Goal: Task Accomplishment & Management: Use online tool/utility

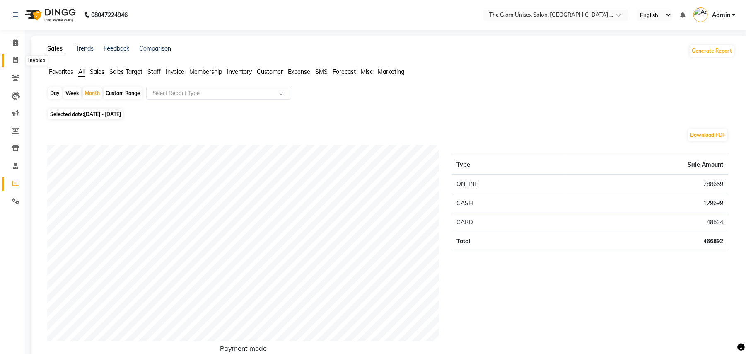
click at [14, 60] on icon at bounding box center [15, 60] width 5 height 6
select select "service"
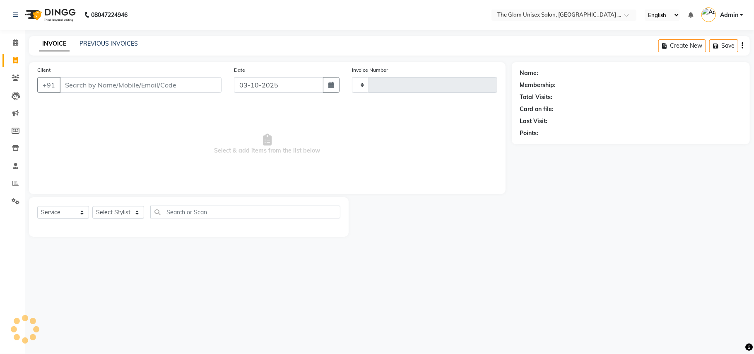
type input "973"
select select "6046"
select select "G"
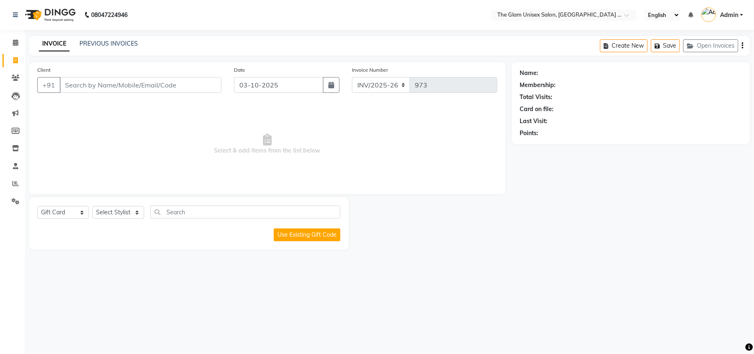
click at [100, 37] on div "INVOICE PREVIOUS INVOICES Create New Save Open Invoices" at bounding box center [389, 45] width 721 height 19
click at [104, 45] on link "PREVIOUS INVOICES" at bounding box center [108, 43] width 58 height 7
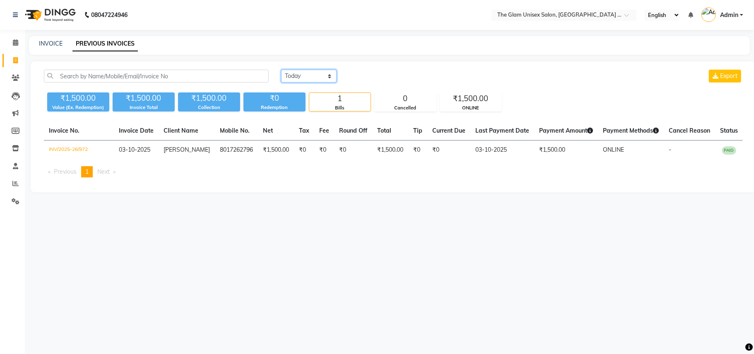
click at [323, 79] on select "[DATE] [DATE] Custom Range" at bounding box center [308, 76] width 55 height 13
select select "range"
click at [281, 70] on select "[DATE] [DATE] Custom Range" at bounding box center [308, 76] width 55 height 13
click at [383, 73] on input "03-10-2025" at bounding box center [376, 76] width 58 height 12
select select "10"
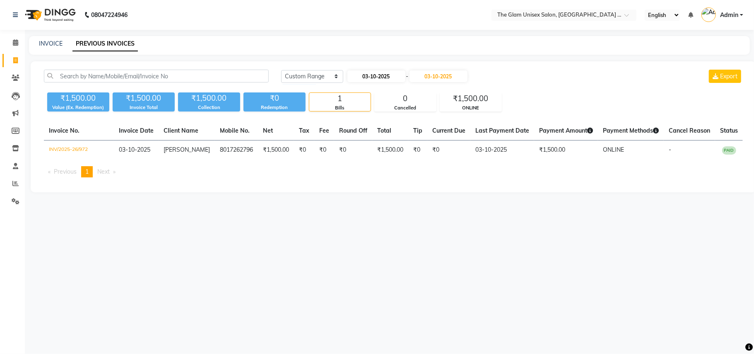
select select "2025"
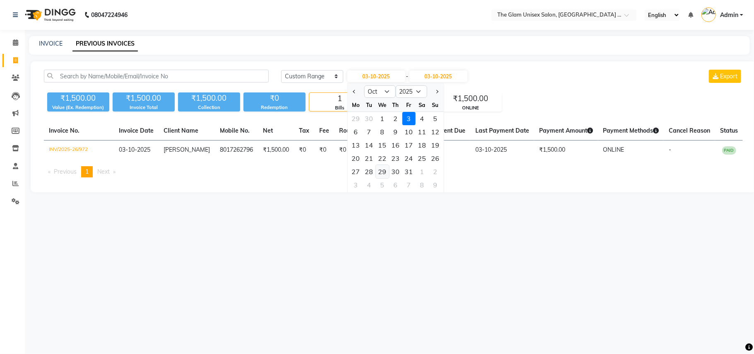
click at [380, 171] on div "29" at bounding box center [382, 171] width 13 height 13
type input "[DATE]"
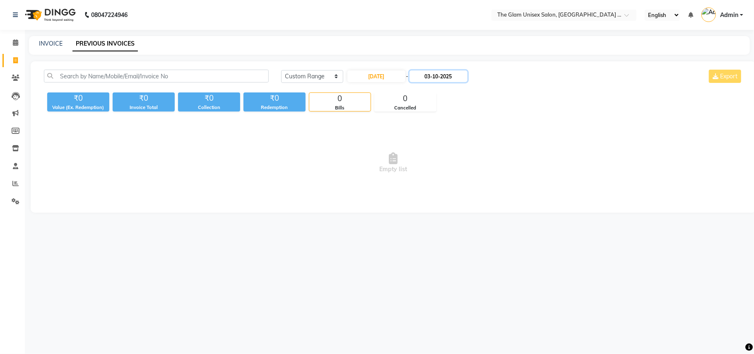
click at [428, 79] on input "03-10-2025" at bounding box center [438, 76] width 58 height 12
click at [450, 172] on div "29" at bounding box center [447, 171] width 13 height 13
type input "[DATE]"
click at [375, 72] on input "[DATE]" at bounding box center [376, 76] width 58 height 12
select select "10"
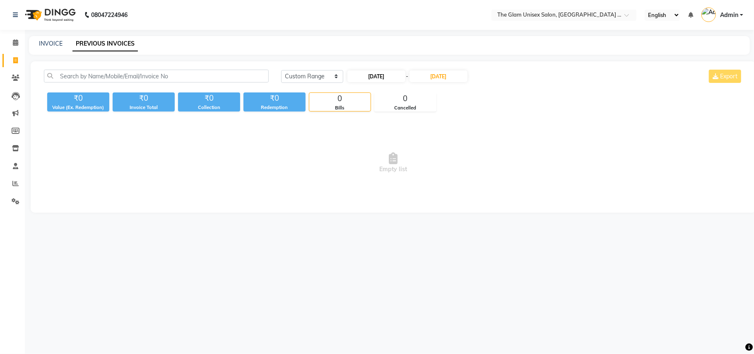
select select "2025"
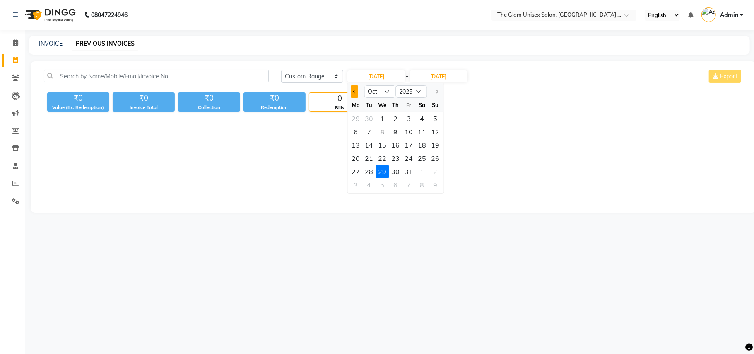
click at [356, 92] on button "Previous month" at bounding box center [354, 91] width 7 height 13
select select "9"
click at [360, 172] on div "29" at bounding box center [355, 171] width 13 height 13
type input "29-09-2025"
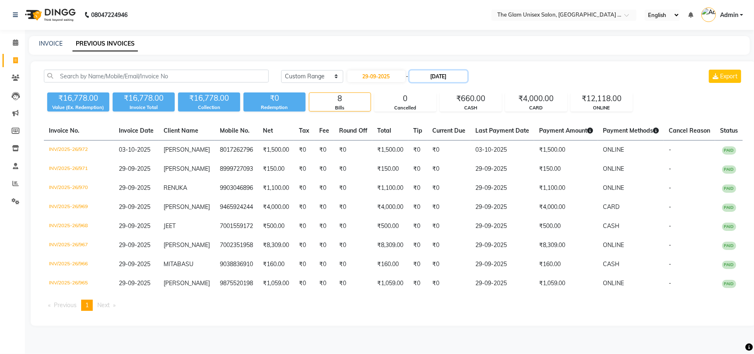
click at [426, 80] on input "[DATE]" at bounding box center [438, 76] width 58 height 12
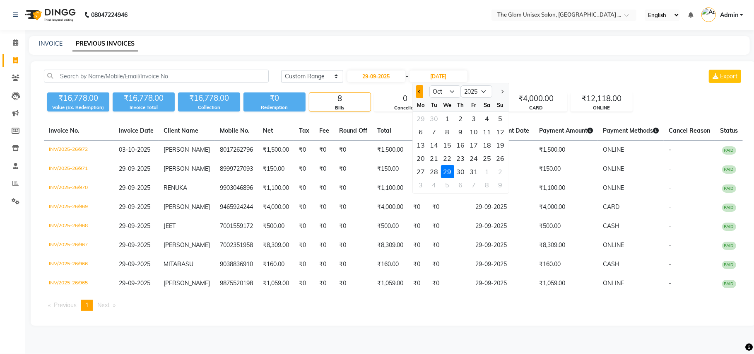
click at [420, 90] on span "Previous month" at bounding box center [419, 91] width 3 height 3
select select "9"
click at [424, 174] on div "29" at bounding box center [420, 171] width 13 height 13
type input "29-09-2025"
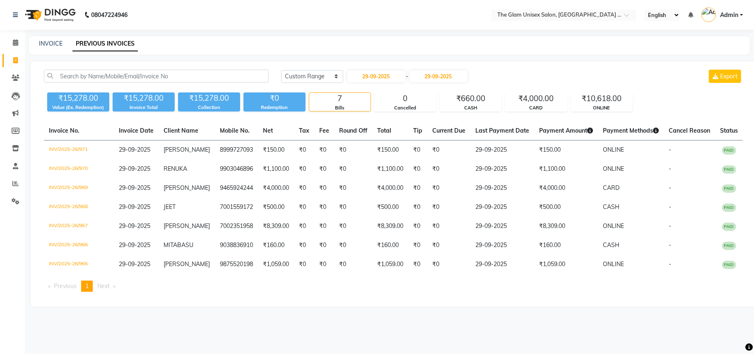
click at [368, 353] on div "08047224946 Select Location × The Glam Unisex Salon, Bhowanipore ,Jadubabur Baz…" at bounding box center [377, 177] width 754 height 354
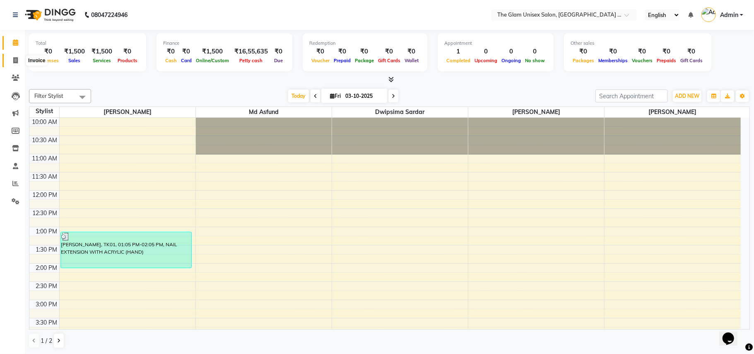
click at [12, 58] on span at bounding box center [15, 61] width 14 height 10
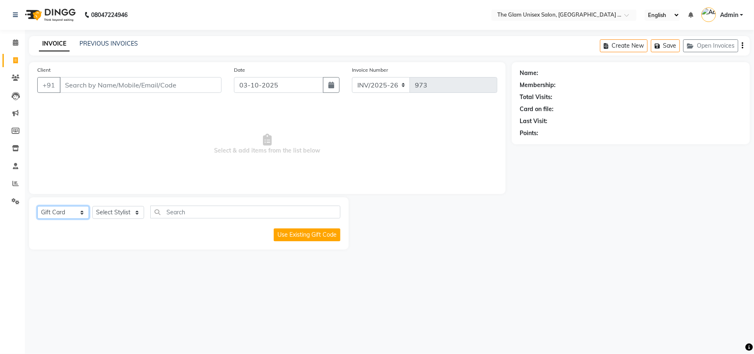
drag, startPoint x: 58, startPoint y: 206, endPoint x: 58, endPoint y: 217, distance: 10.8
click at [58, 217] on select "Select Service Product Membership Package Voucher Prepaid Gift Card" at bounding box center [63, 212] width 52 height 13
select select "service"
click at [37, 206] on select "Select Service Product Membership Package Voucher Prepaid Gift Card" at bounding box center [63, 212] width 52 height 13
click at [99, 212] on select "Select Stylist Ankita Ghosh Dwipsima Sardar Kabir Younus Md Asfund Sarita Shaw …" at bounding box center [118, 212] width 52 height 13
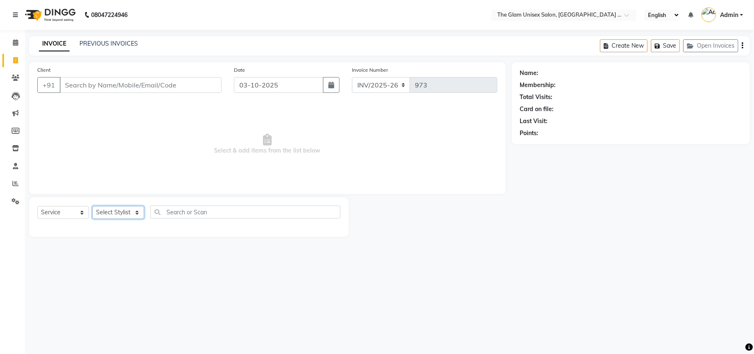
select select "83447"
click at [92, 206] on select "Select Stylist Ankita Ghosh Dwipsima Sardar Kabir Younus Md Asfund Sarita Shaw …" at bounding box center [118, 212] width 52 height 13
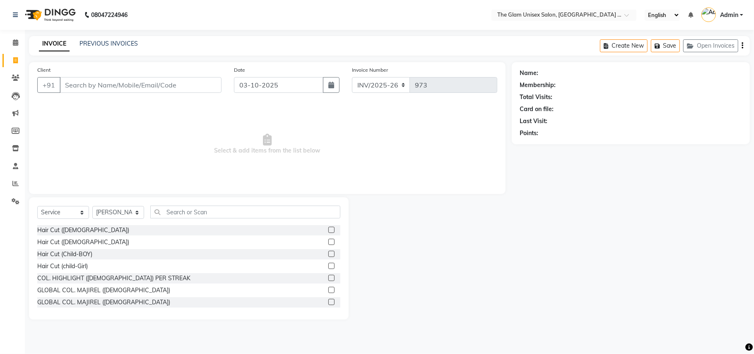
drag, startPoint x: 236, startPoint y: 194, endPoint x: 236, endPoint y: 216, distance: 22.4
click at [236, 204] on div "Client +91 Date 03-10-2025 Invoice Number INV/2025-26 973 Select & add items fr…" at bounding box center [267, 190] width 489 height 257
drag, startPoint x: 236, startPoint y: 216, endPoint x: 239, endPoint y: 212, distance: 5.3
click at [239, 212] on input "text" at bounding box center [245, 211] width 190 height 13
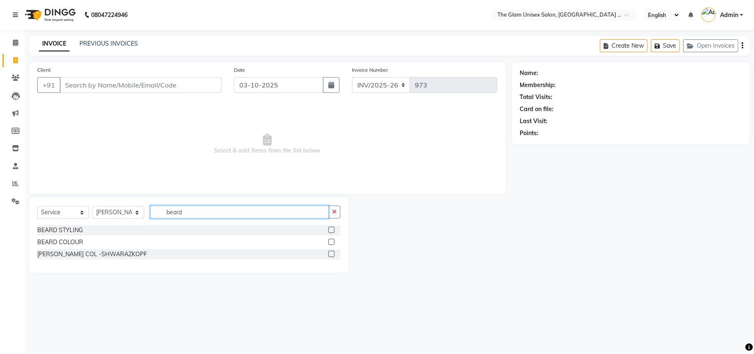
type input "beard"
click at [330, 229] on label at bounding box center [331, 229] width 6 height 6
click at [330, 229] on input "checkbox" at bounding box center [330, 229] width 5 height 5
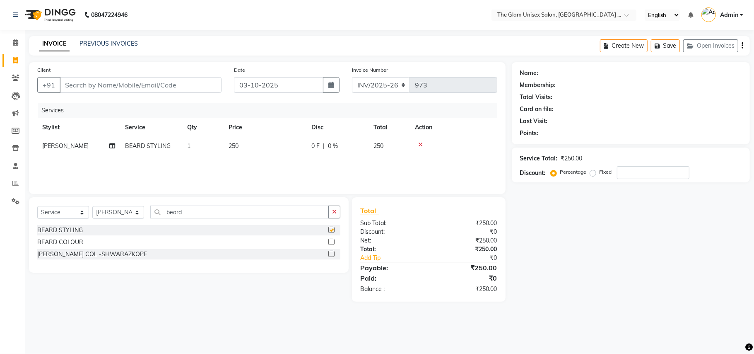
checkbox input "false"
click at [181, 82] on input "Client" at bounding box center [141, 85] width 162 height 16
